Goal: Information Seeking & Learning: Learn about a topic

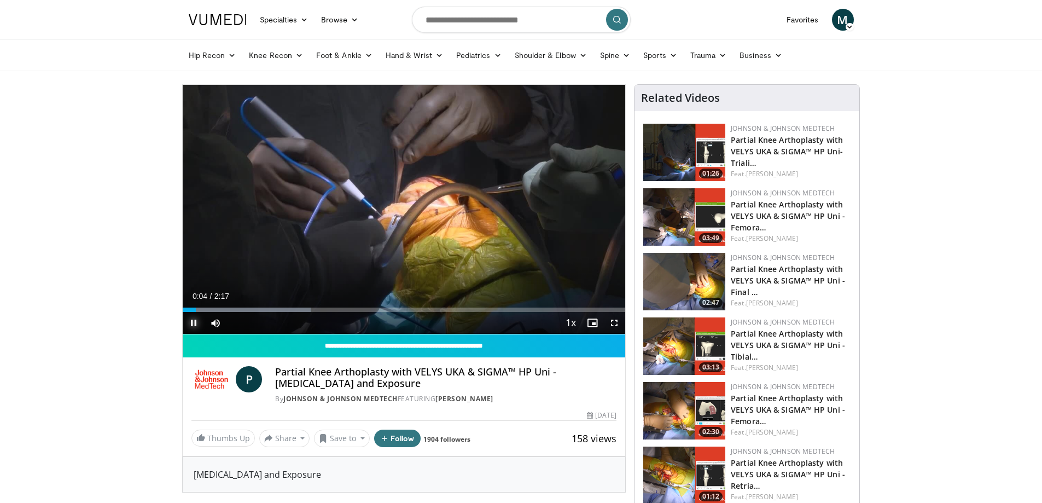
click at [193, 323] on span "Video Player" at bounding box center [194, 323] width 22 height 22
click at [197, 322] on span "Video Player" at bounding box center [194, 323] width 22 height 22
drag, startPoint x: 197, startPoint y: 307, endPoint x: 183, endPoint y: 306, distance: 13.7
click at [183, 306] on div "Loaded : 29.23% 0:04 0:04" at bounding box center [404, 307] width 443 height 10
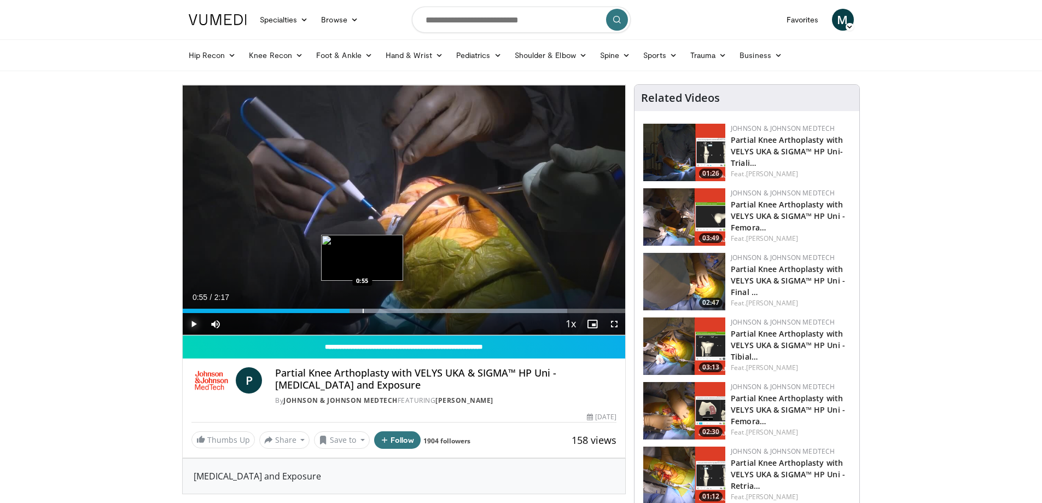
click at [363, 310] on div "Progress Bar" at bounding box center [363, 311] width 1 height 4
click at [391, 309] on div "Progress Bar" at bounding box center [391, 311] width 1 height 4
click at [423, 304] on div "Loaded : 86.84% 1:04 1:14" at bounding box center [404, 308] width 443 height 10
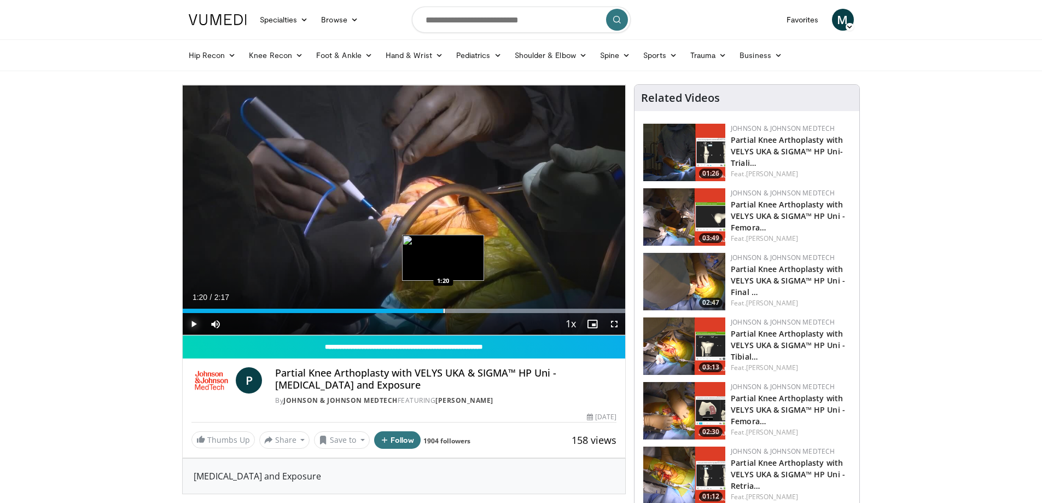
click at [443, 305] on div "Loaded : 100.00% 1:15 1:20" at bounding box center [404, 308] width 443 height 10
click at [475, 306] on div "Loaded : 100.00% 1:21 1:30" at bounding box center [404, 308] width 443 height 10
click at [503, 304] on div "Loaded : 100.00% 1:39 1:39" at bounding box center [404, 308] width 443 height 10
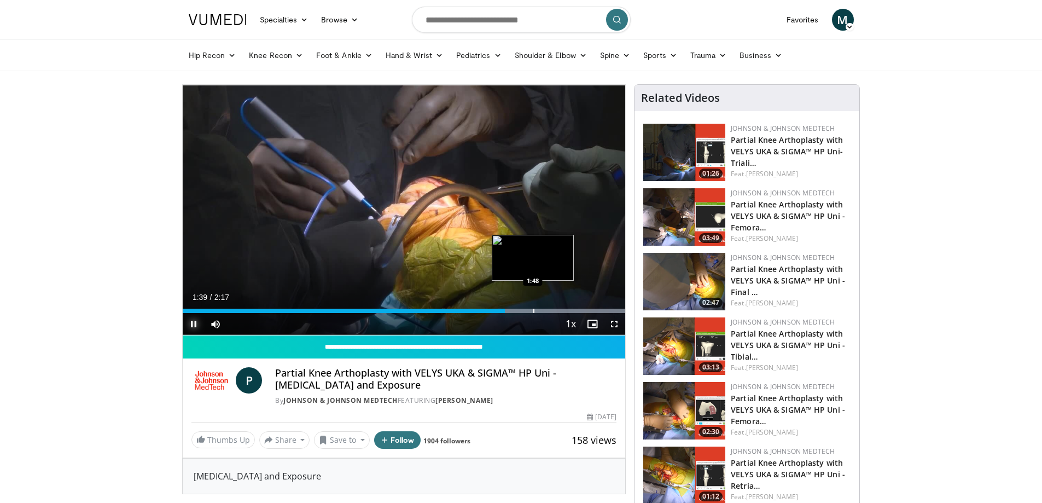
click at [532, 303] on div "Loaded : 100.00% 1:39 1:48" at bounding box center [404, 308] width 443 height 10
click at [565, 305] on div "Loaded : 100.00% 1:48 1:58" at bounding box center [404, 308] width 443 height 10
click at [586, 312] on div "Progress Bar" at bounding box center [586, 311] width 1 height 4
drag, startPoint x: 612, startPoint y: 310, endPoint x: 633, endPoint y: 310, distance: 20.8
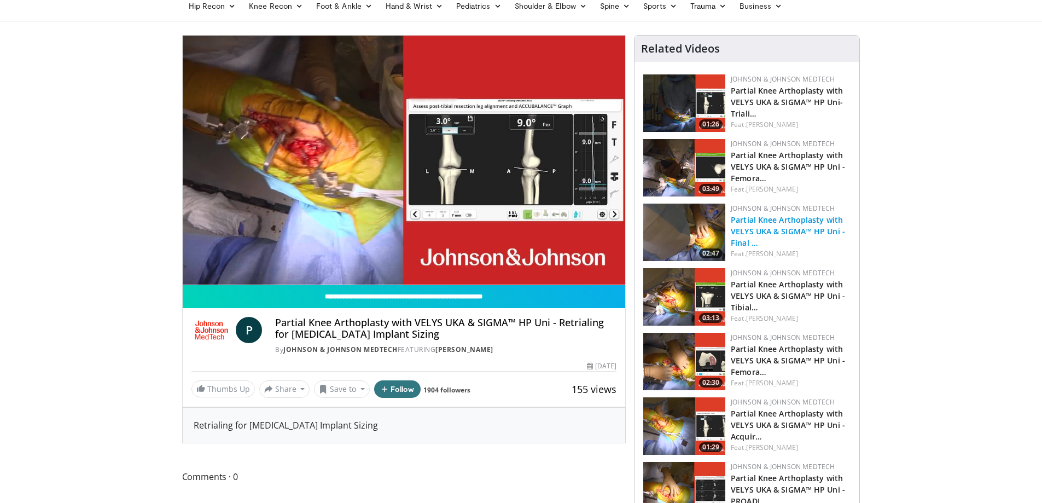
scroll to position [49, 0]
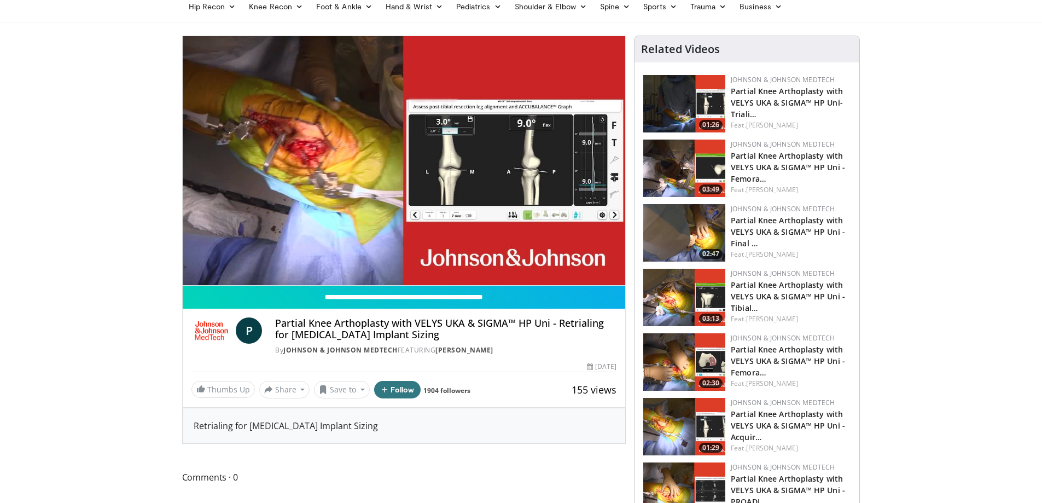
click at [682, 369] on img at bounding box center [684, 361] width 82 height 57
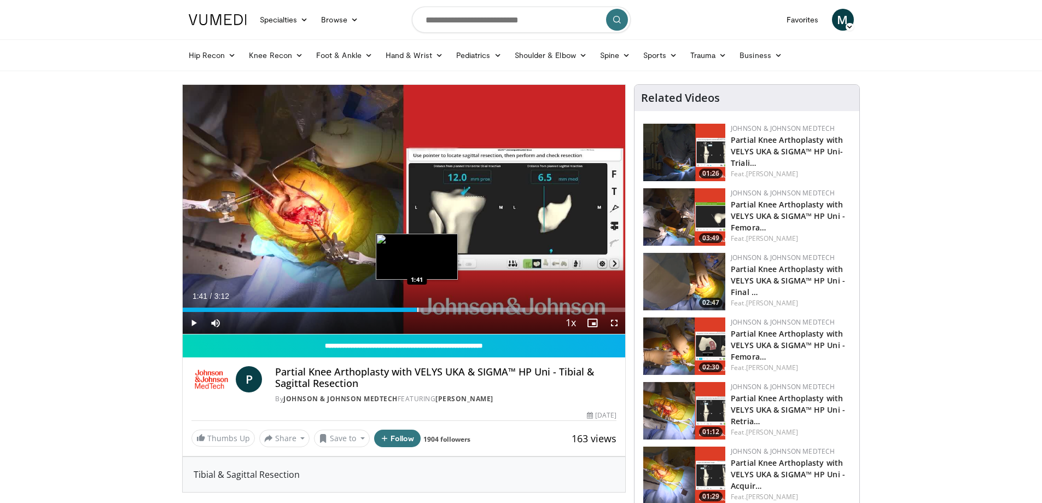
click at [417, 306] on div "Loaded : 77.33% 1:41 1:41" at bounding box center [404, 307] width 443 height 10
click at [458, 308] on div "Progress Bar" at bounding box center [457, 310] width 1 height 4
click at [472, 312] on div "Current Time 2:00 / Duration 3:12 Pause Skip Backward Skip Forward Mute Loaded …" at bounding box center [404, 323] width 443 height 22
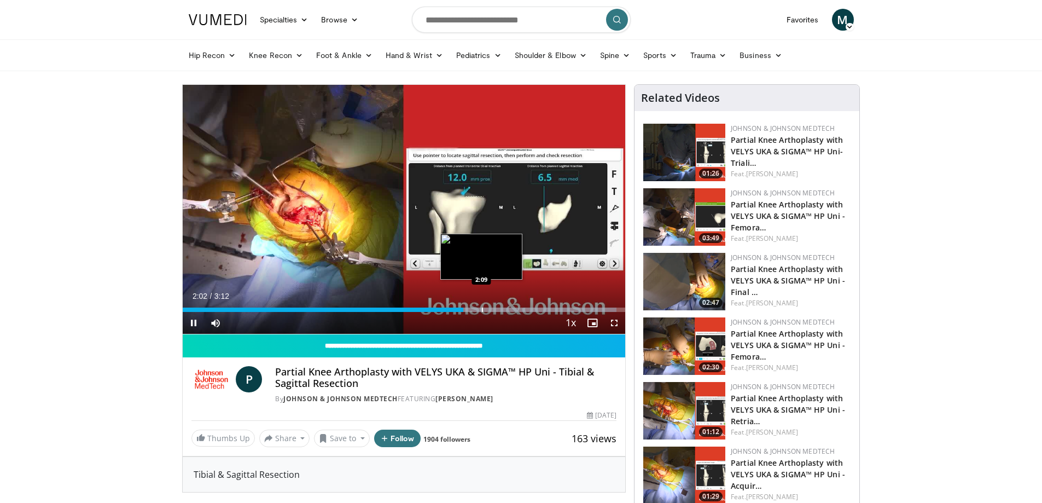
click at [482, 309] on div "Progress Bar" at bounding box center [482, 310] width 1 height 4
click at [509, 311] on div "Progress Bar" at bounding box center [509, 310] width 1 height 4
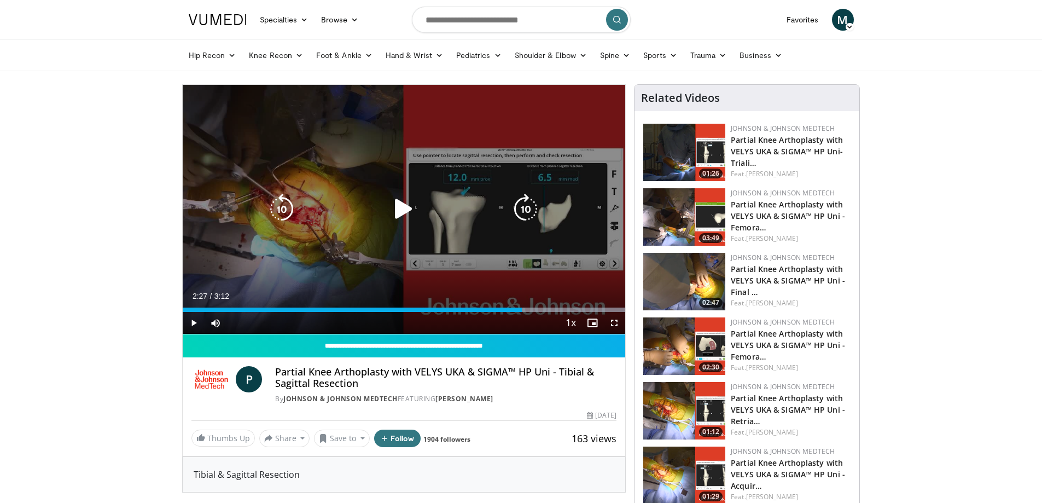
click at [522, 310] on div "Loaded : 100.00% 2:27 2:21" at bounding box center [404, 310] width 443 height 4
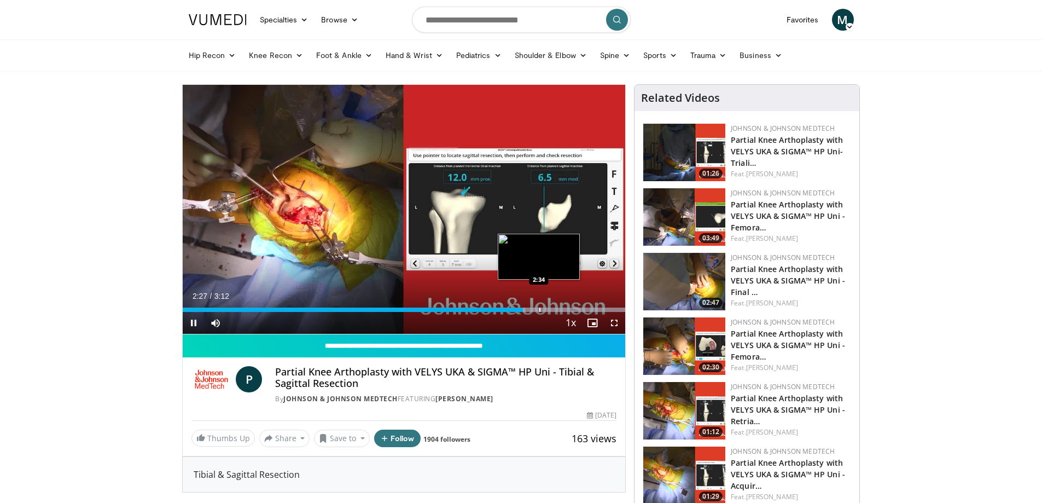
click at [540, 309] on div "Progress Bar" at bounding box center [540, 310] width 1 height 4
click at [555, 308] on div "Progress Bar" at bounding box center [555, 310] width 1 height 4
click at [575, 305] on div "Loaded : 100.00% 2:50 2:50" at bounding box center [404, 307] width 443 height 10
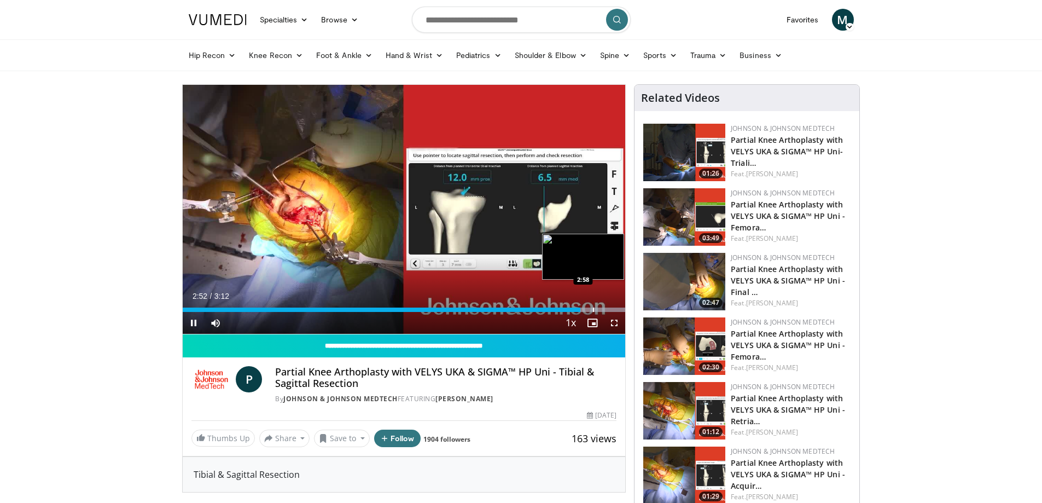
click at [593, 309] on div "Progress Bar" at bounding box center [593, 310] width 1 height 4
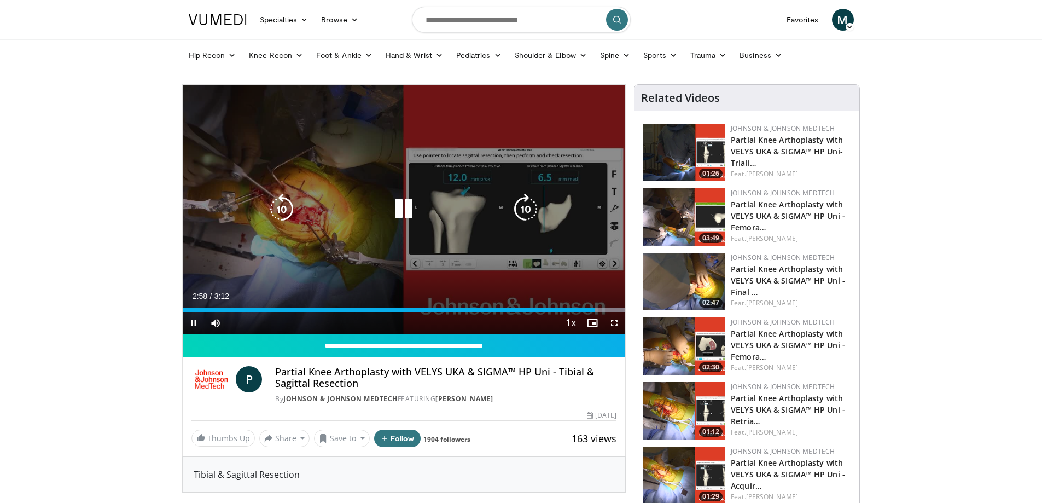
click at [0, 0] on div "Progress Bar" at bounding box center [0, 0] width 0 height 0
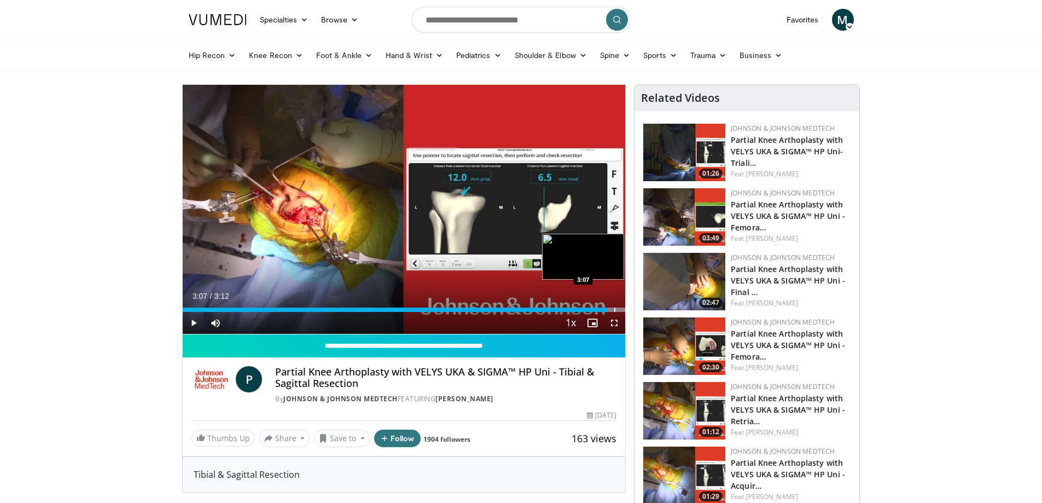
click at [614, 308] on div "Progress Bar" at bounding box center [614, 310] width 1 height 4
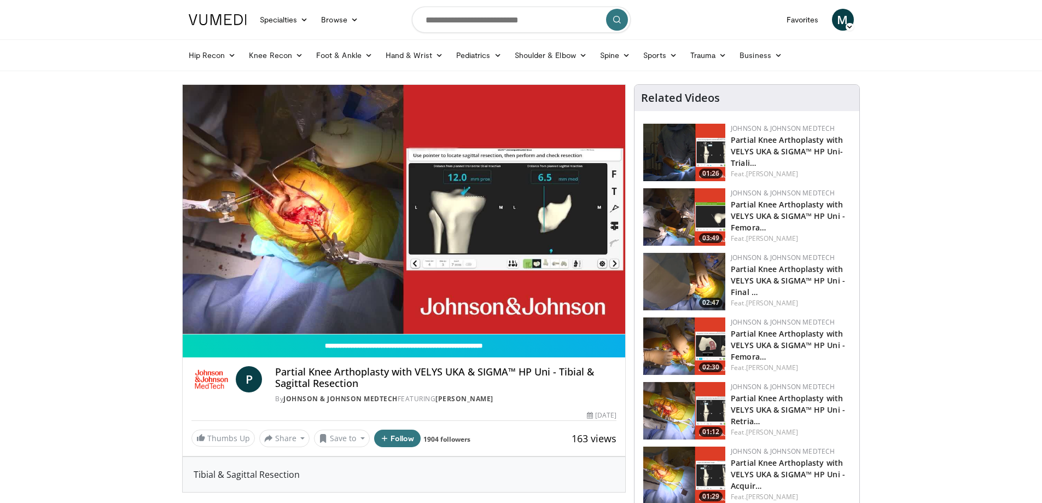
scroll to position [11, 0]
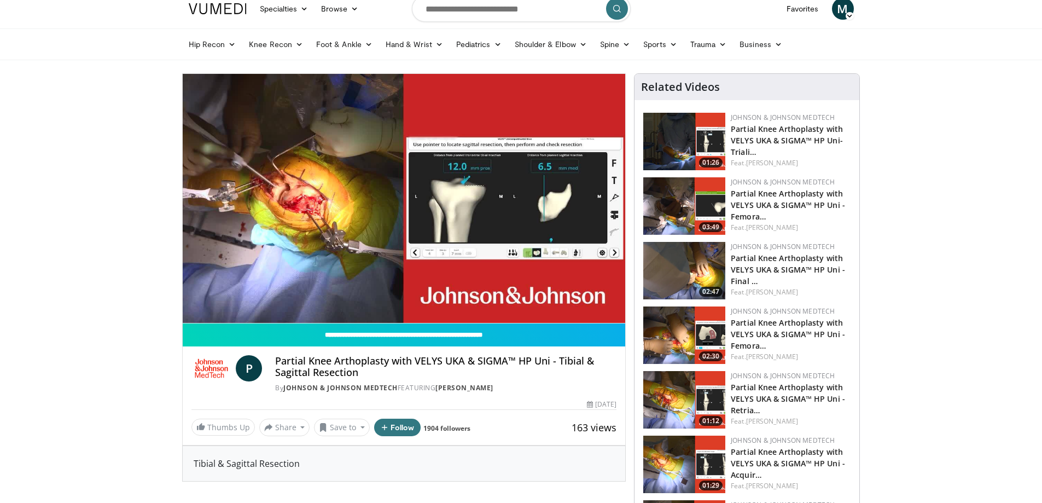
click at [710, 348] on img at bounding box center [684, 334] width 82 height 57
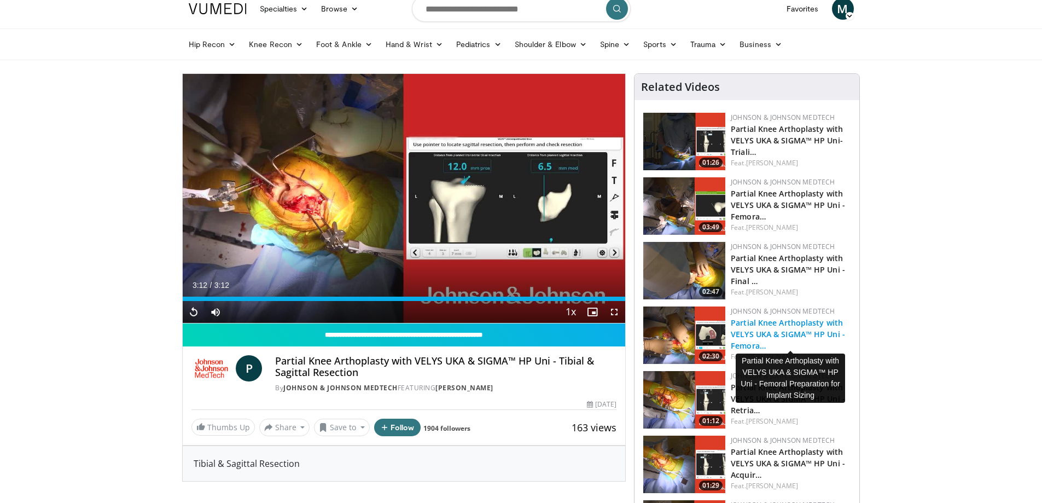
click at [762, 332] on link "Partial Knee Arthoplasty with VELYS UKA & SIGMA™ HP Uni - Femora…" at bounding box center [788, 333] width 114 height 33
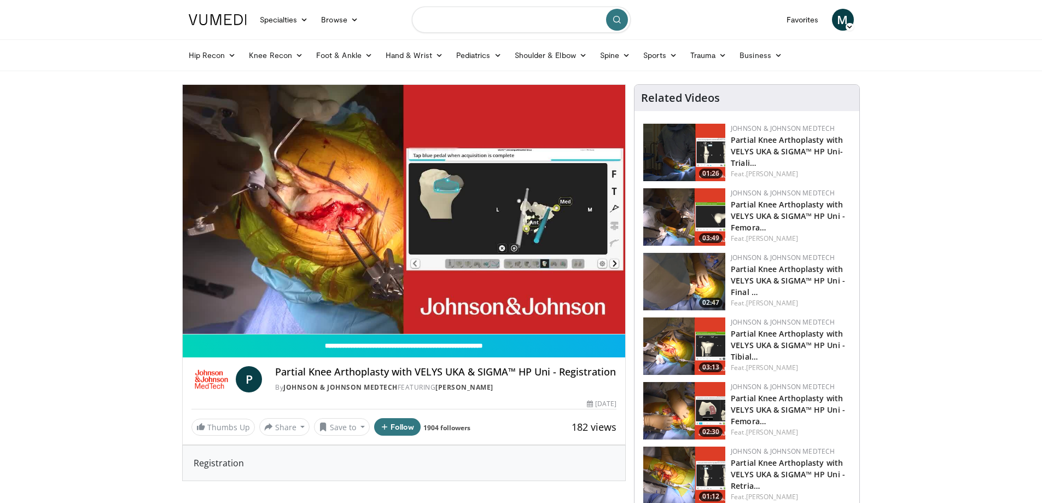
click at [450, 23] on input "Search topics, interventions" at bounding box center [521, 20] width 219 height 26
type input "*********"
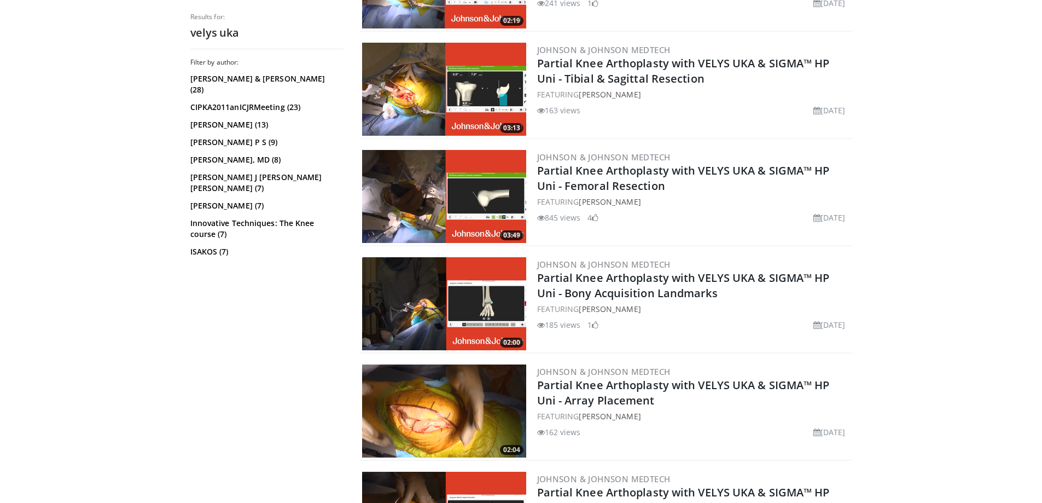
scroll to position [511, 0]
click at [453, 304] on img at bounding box center [444, 303] width 164 height 93
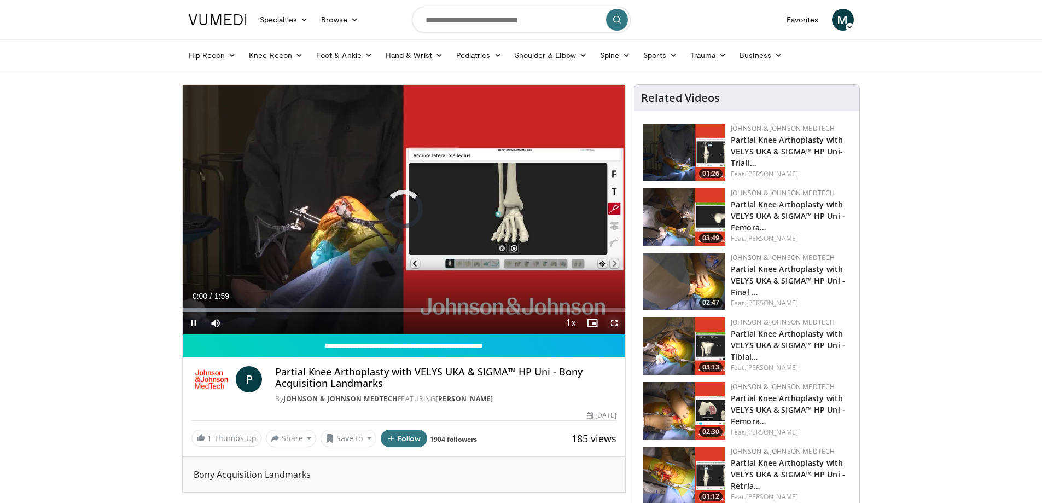
click at [617, 321] on span "Video Player" at bounding box center [615, 323] width 22 height 22
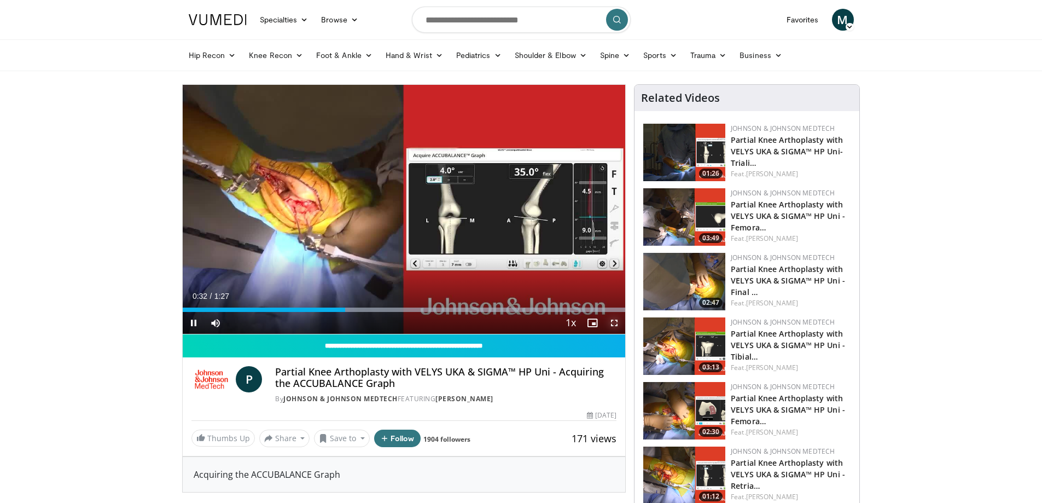
click at [616, 319] on span "Video Player" at bounding box center [615, 323] width 22 height 22
click at [194, 323] on span "Video Player" at bounding box center [194, 323] width 22 height 22
click at [687, 206] on img at bounding box center [684, 216] width 82 height 57
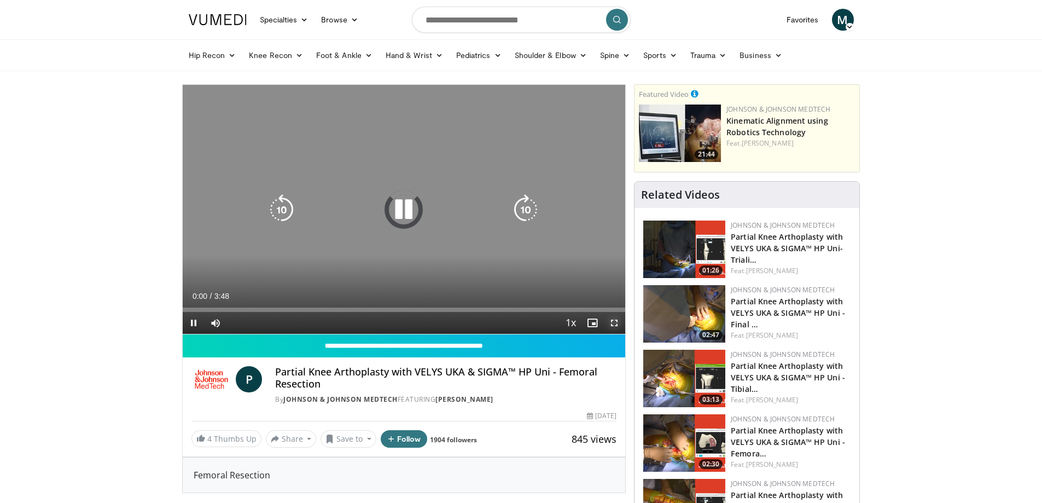
click at [618, 322] on span "Video Player" at bounding box center [615, 323] width 22 height 22
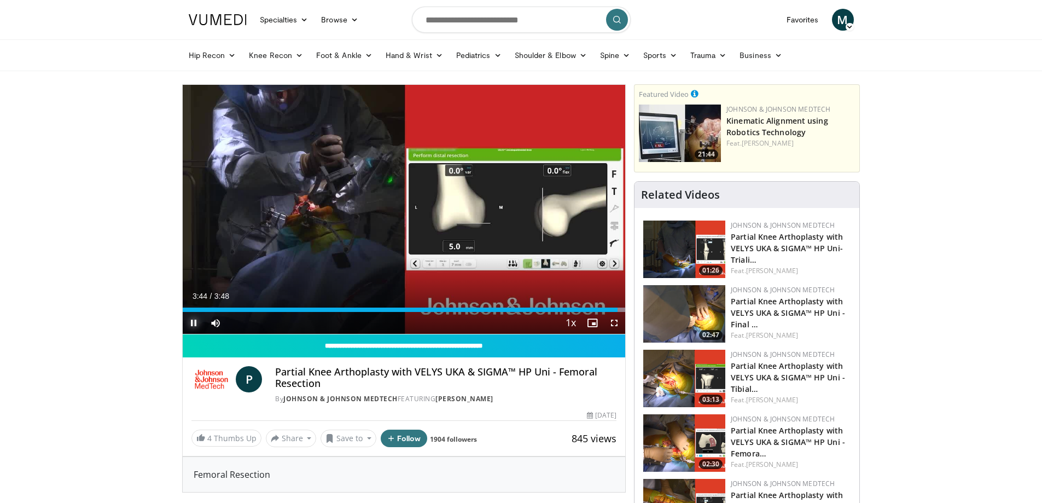
click at [193, 324] on span "Video Player" at bounding box center [194, 323] width 22 height 22
